Goal: Find specific page/section: Find specific page/section

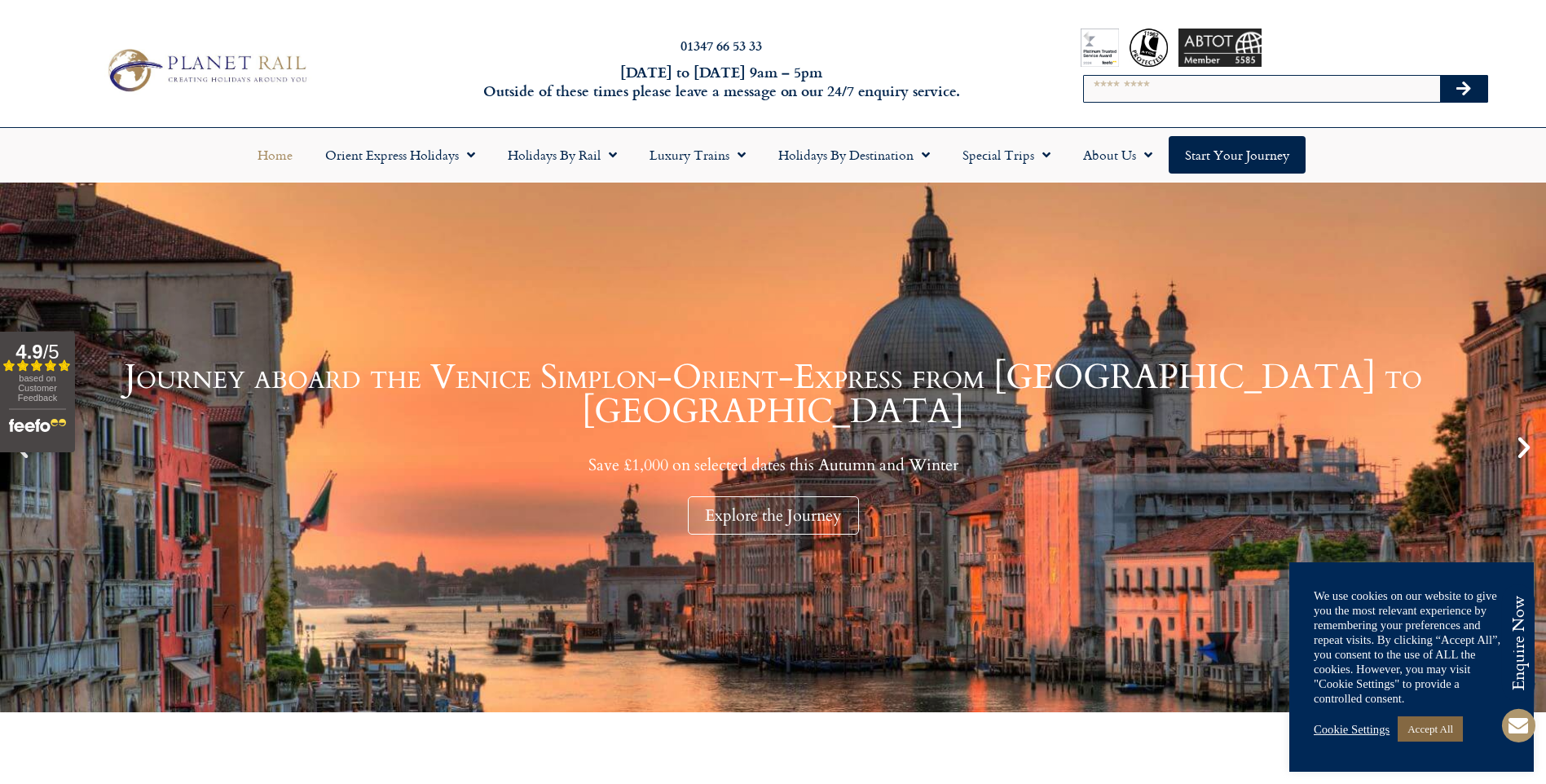
click at [1443, 725] on link "Accept All" at bounding box center [1429, 729] width 65 height 25
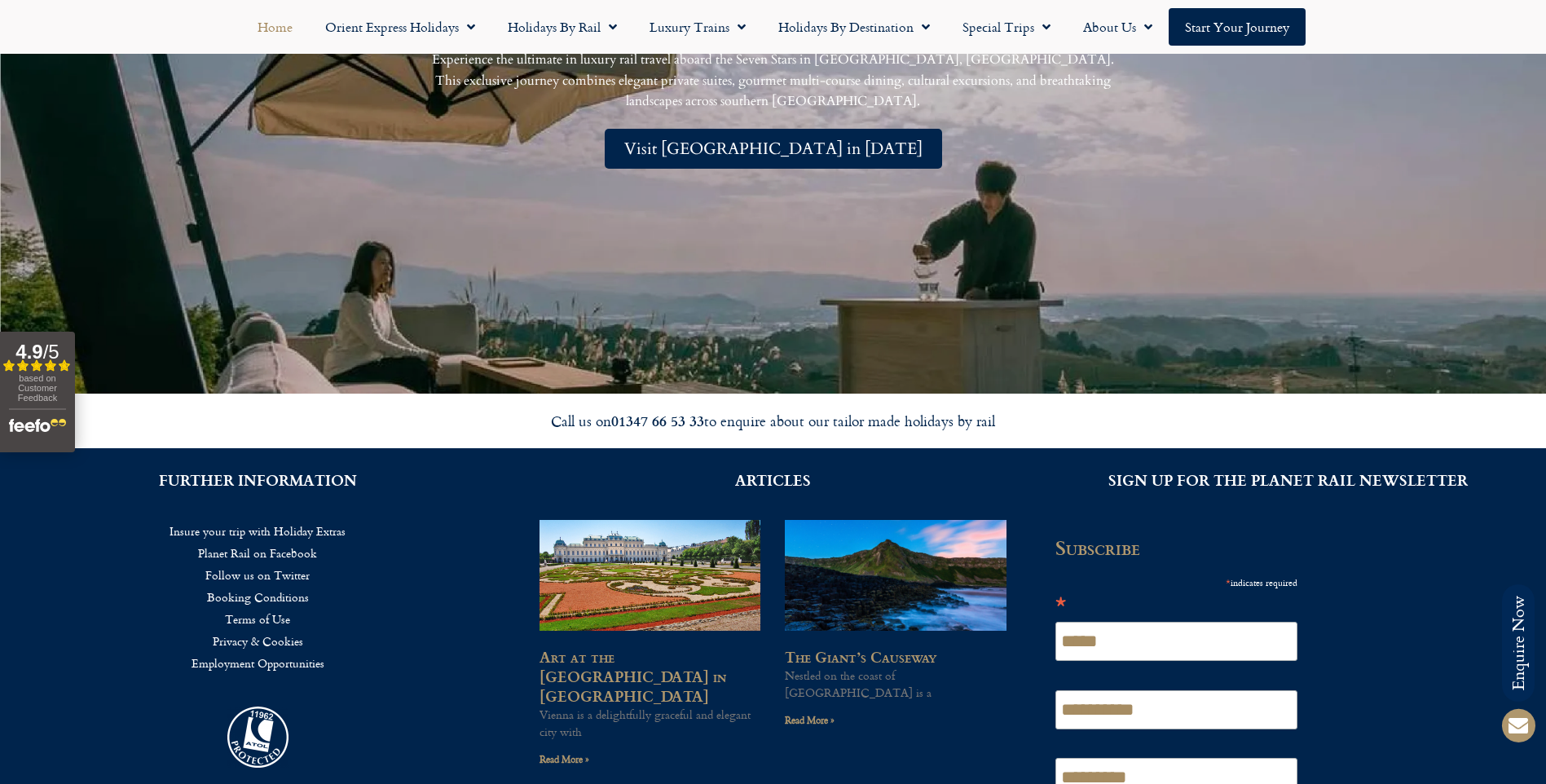
scroll to position [4197, 0]
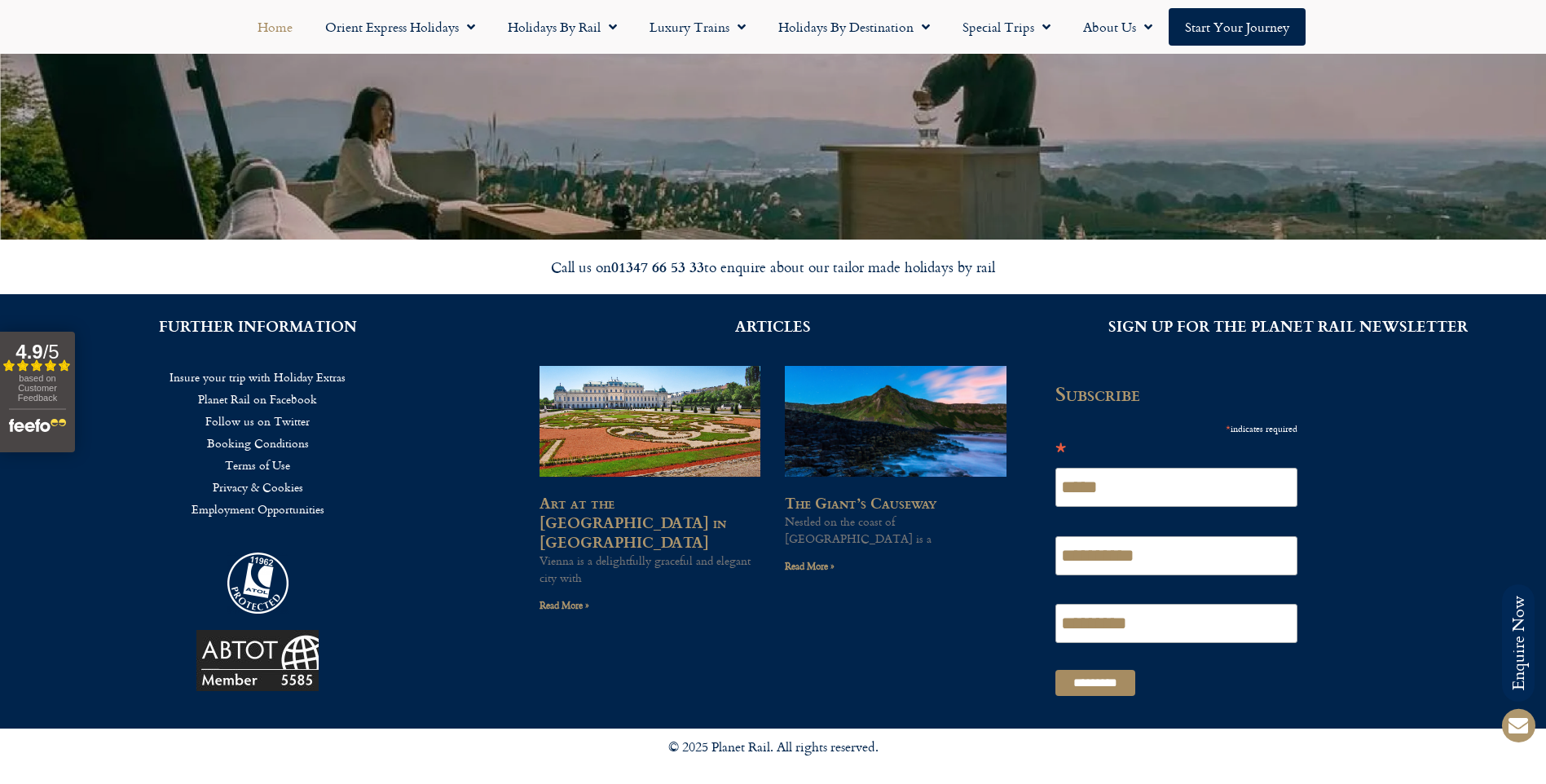
click at [294, 512] on link "Employment Opportunities" at bounding box center [257, 509] width 466 height 22
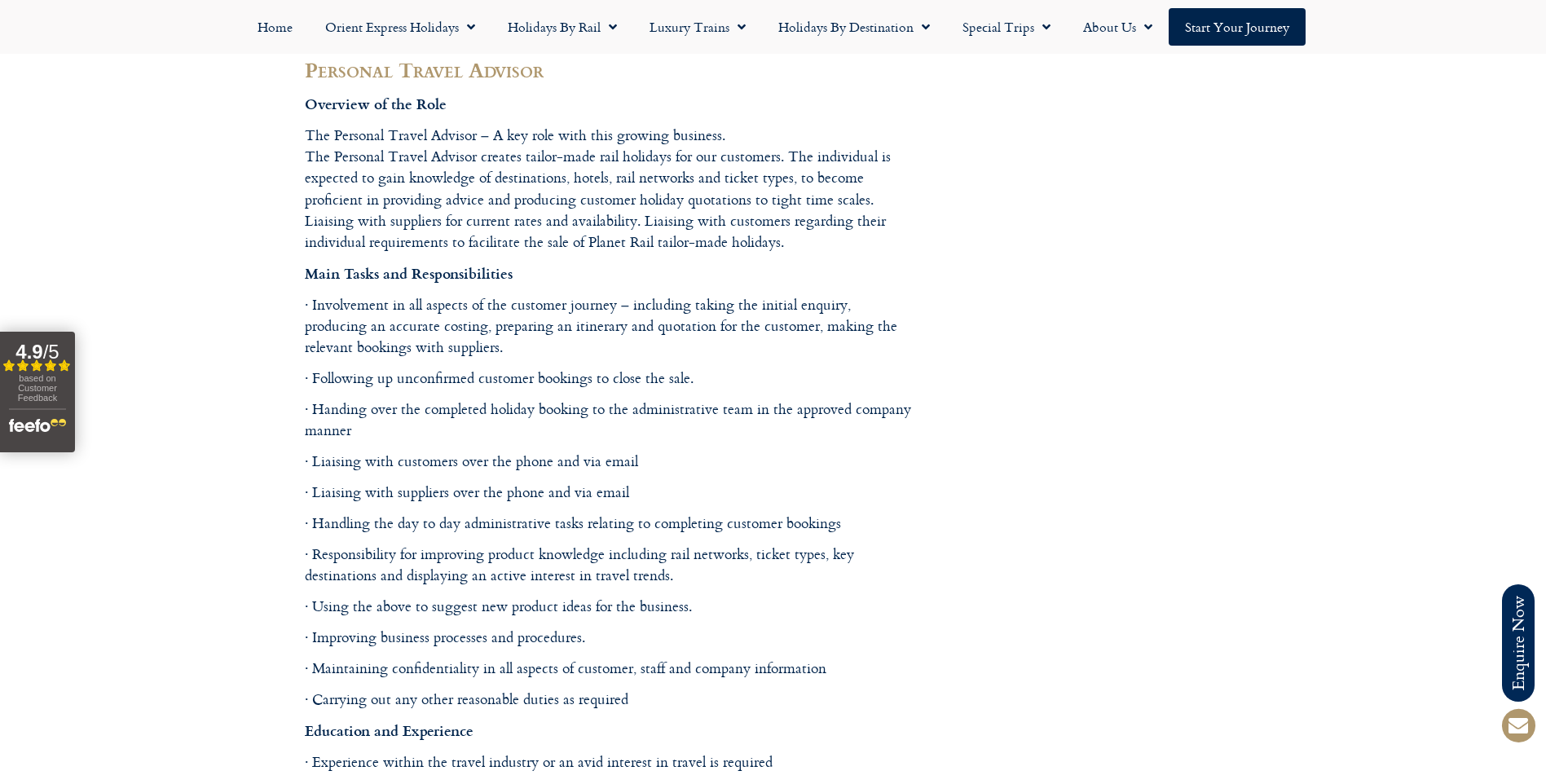
scroll to position [1141, 0]
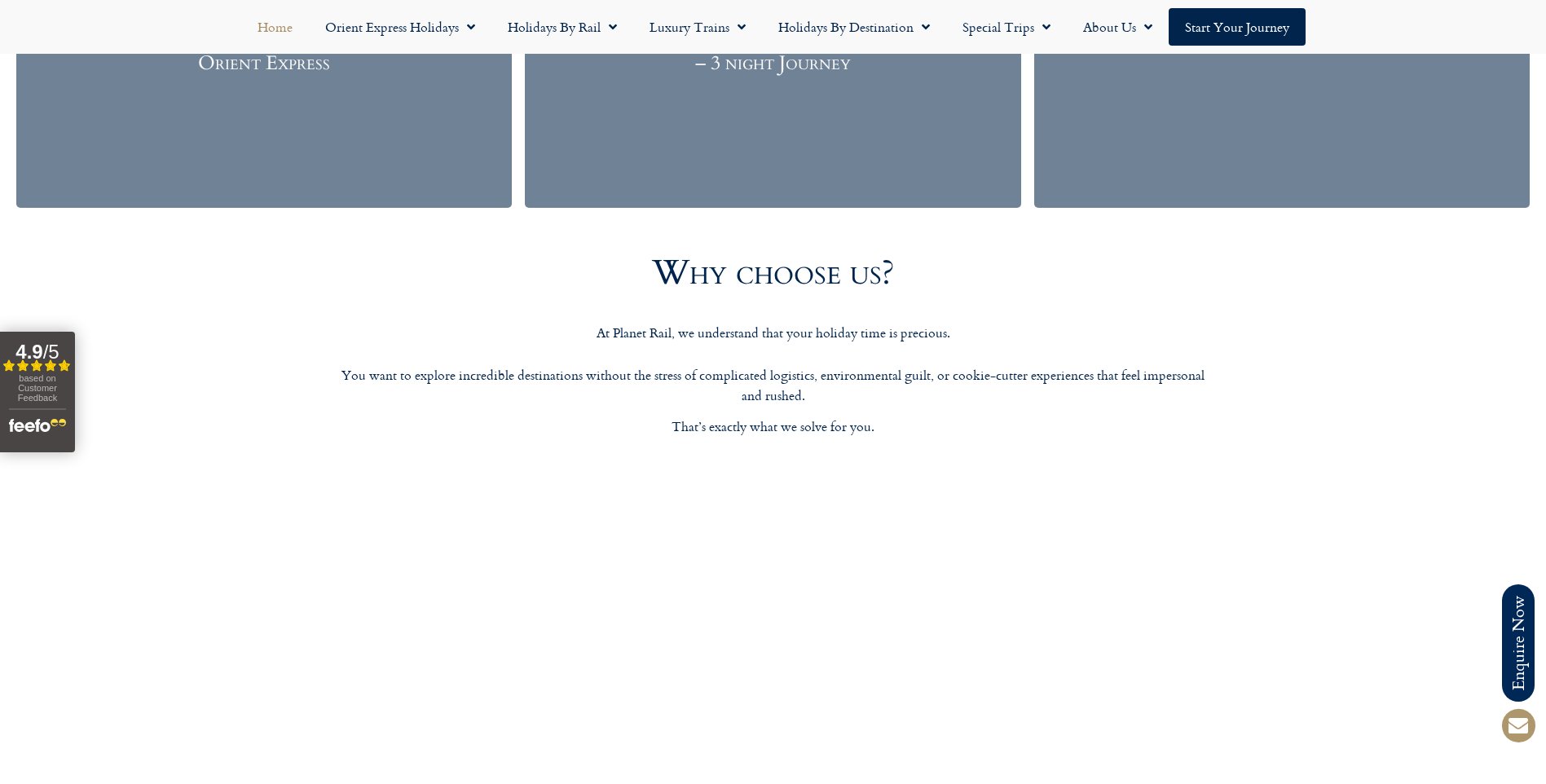
scroll to position [2567, 0]
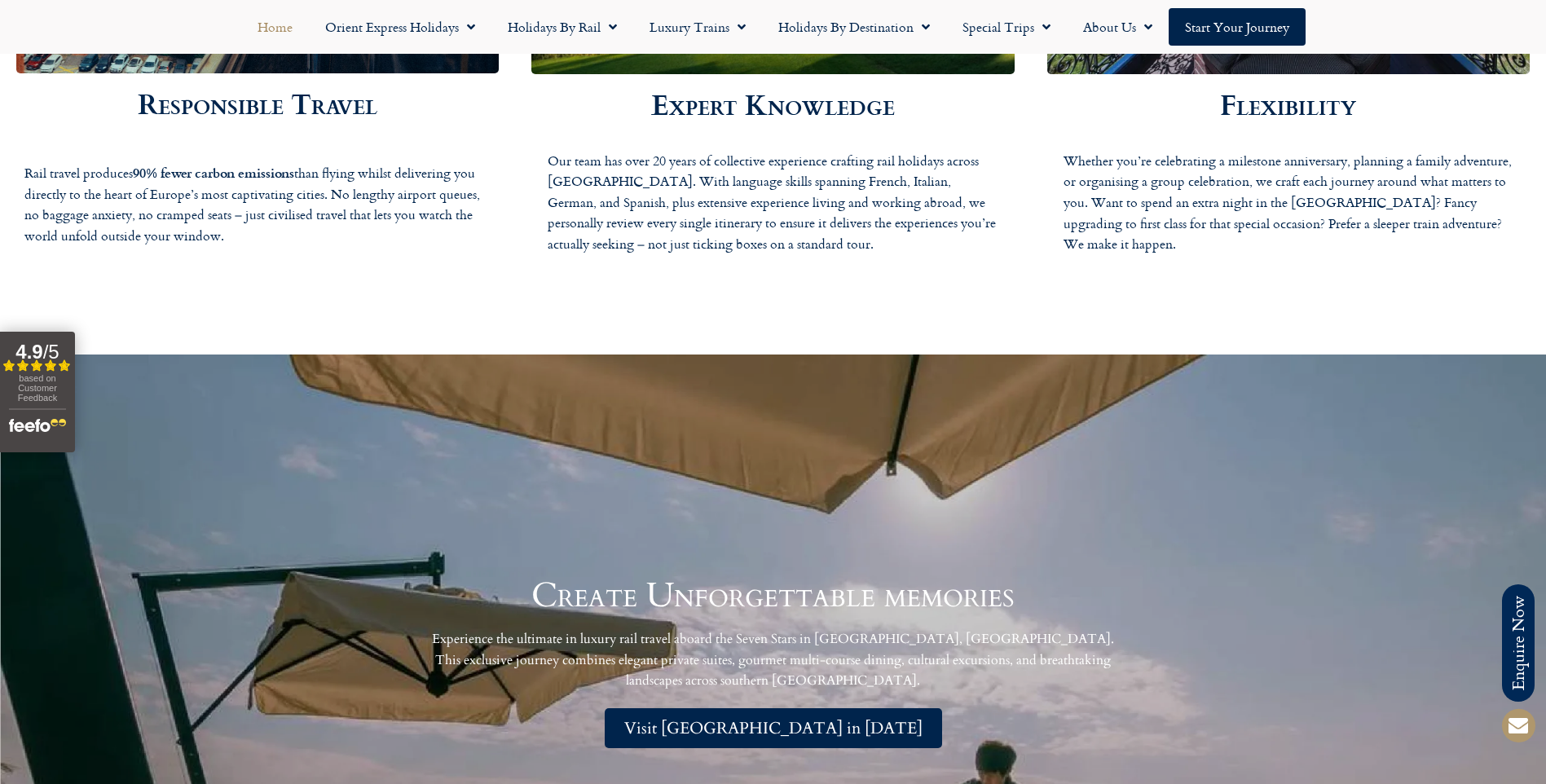
drag, startPoint x: 460, startPoint y: 500, endPoint x: 468, endPoint y: 505, distance: 9.4
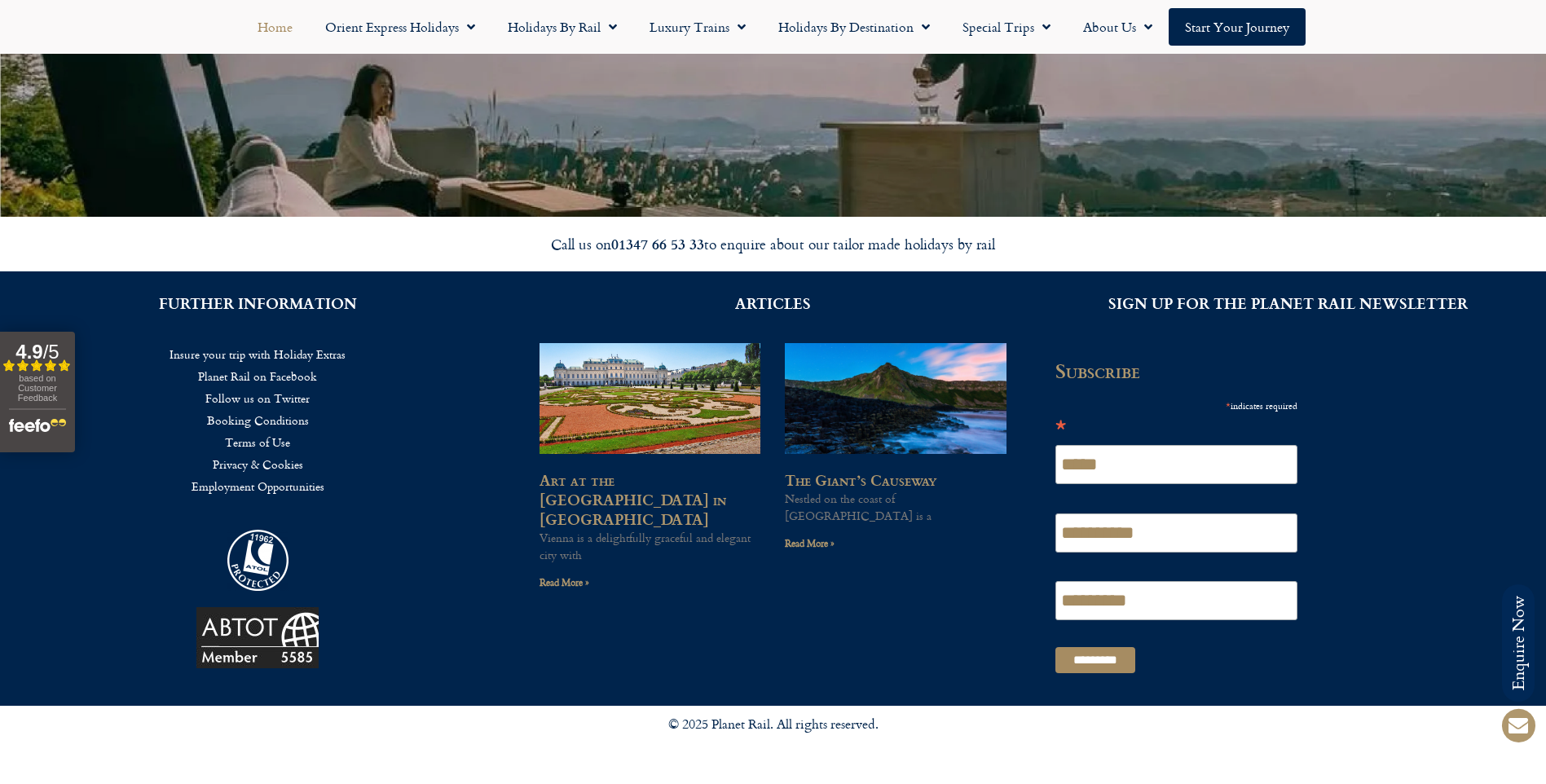
scroll to position [4360, 0]
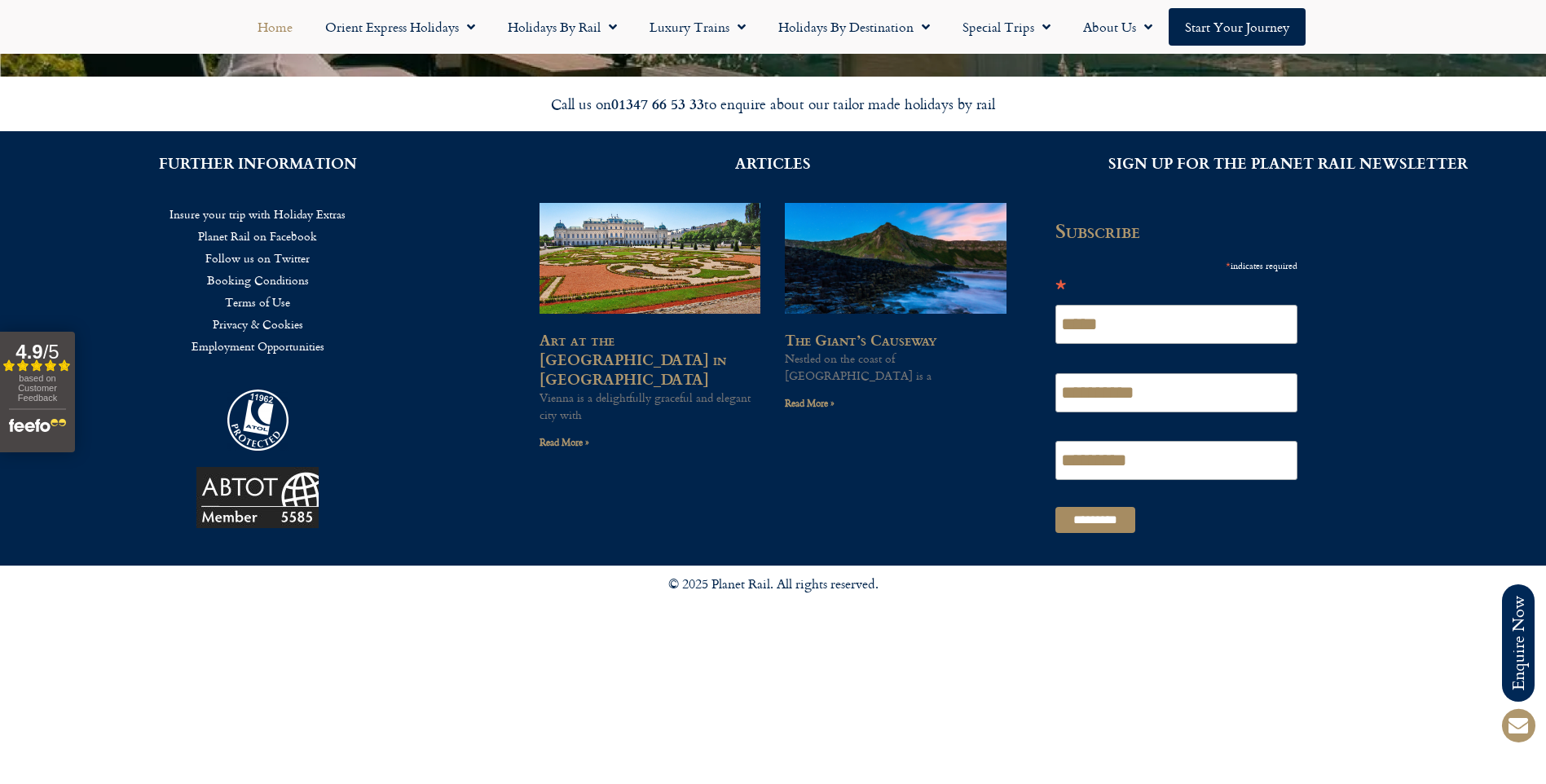
click at [246, 349] on link "Employment Opportunities" at bounding box center [257, 345] width 466 height 22
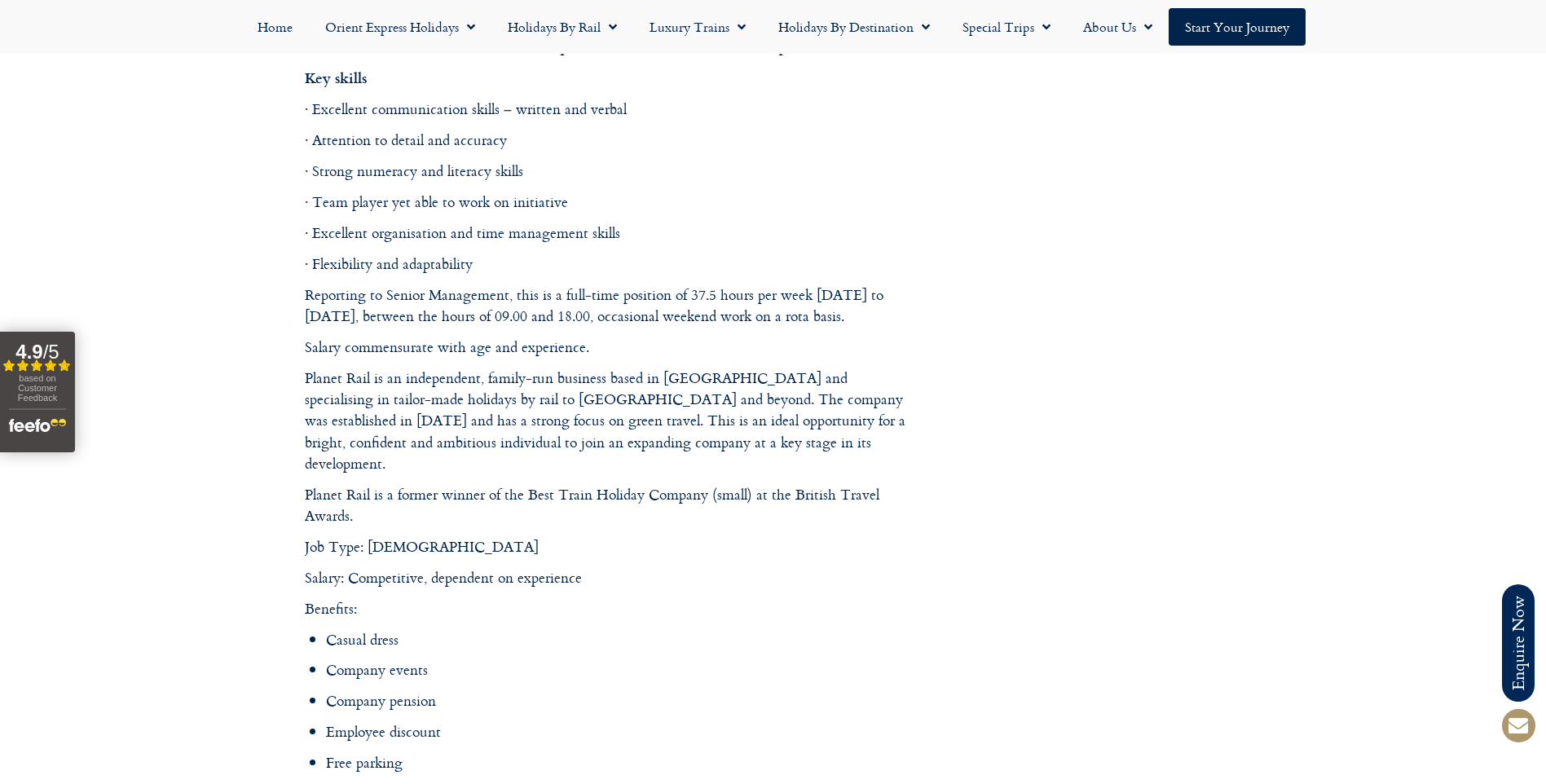
scroll to position [2200, 0]
